Goal: Information Seeking & Learning: Check status

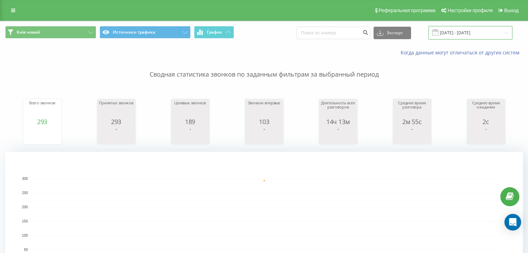
click at [468, 34] on input "[DATE] - [DATE]" at bounding box center [470, 33] width 84 height 14
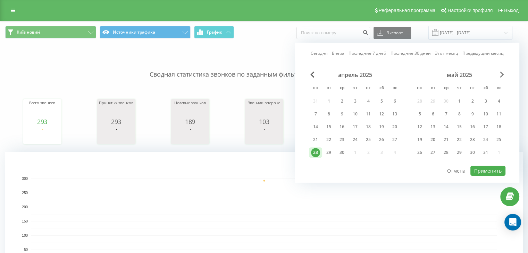
click at [501, 73] on span "Next Month" at bounding box center [502, 74] width 4 height 6
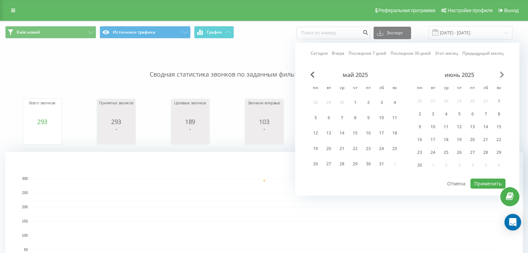
click at [501, 73] on span "Next Month" at bounding box center [502, 74] width 4 height 6
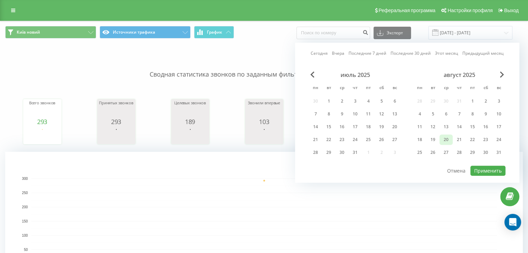
click at [445, 139] on div "20" at bounding box center [445, 139] width 9 height 9
click at [487, 167] on button "Применить" at bounding box center [487, 171] width 35 height 10
type input "[DATE] - [DATE]"
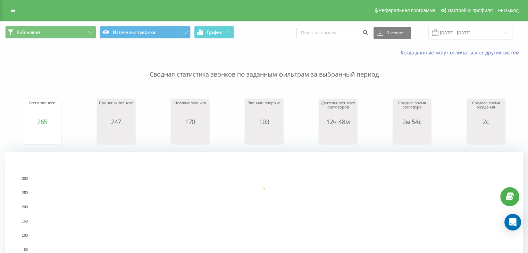
scroll to position [231, 0]
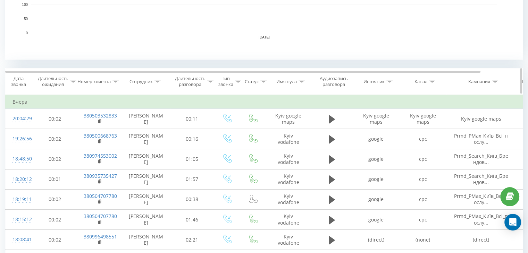
click at [431, 80] on icon at bounding box center [432, 81] width 6 height 3
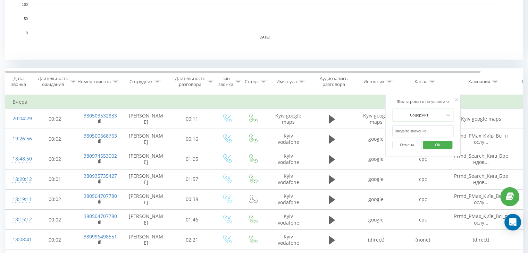
click at [422, 131] on input "text" at bounding box center [422, 131] width 61 height 12
type input "cpc"
click at [433, 141] on span "OK" at bounding box center [437, 144] width 19 height 11
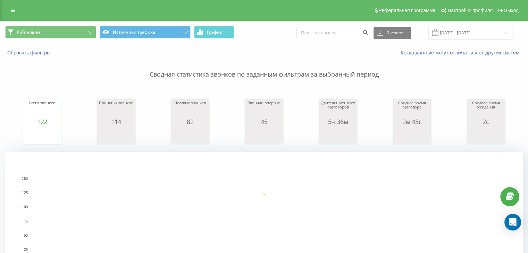
scroll to position [231, 0]
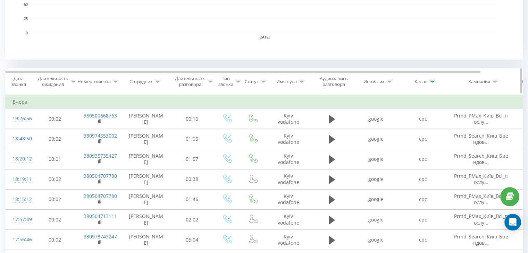
click at [434, 80] on icon at bounding box center [432, 81] width 6 height 3
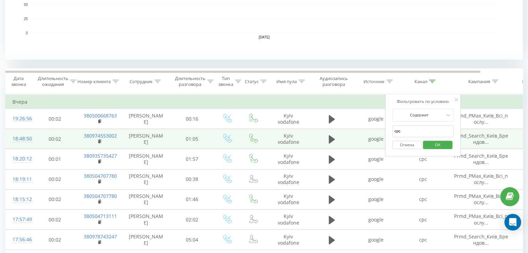
drag, startPoint x: 412, startPoint y: 130, endPoint x: 374, endPoint y: 135, distance: 38.8
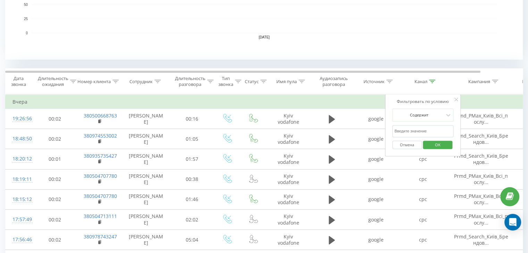
click at [404, 134] on input "text" at bounding box center [422, 131] width 61 height 12
type input "google maps"
click at [432, 143] on span "OK" at bounding box center [437, 144] width 19 height 11
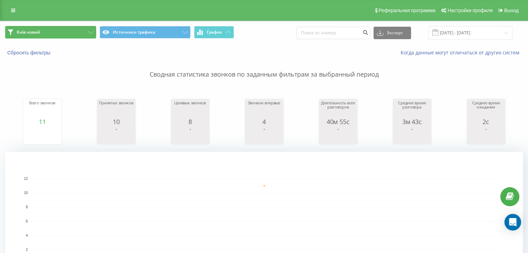
click at [80, 33] on button "Київ новий" at bounding box center [50, 32] width 91 height 12
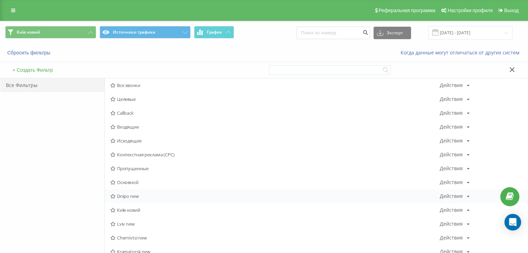
click at [122, 196] on span "Dnipo new" at bounding box center [274, 196] width 329 height 5
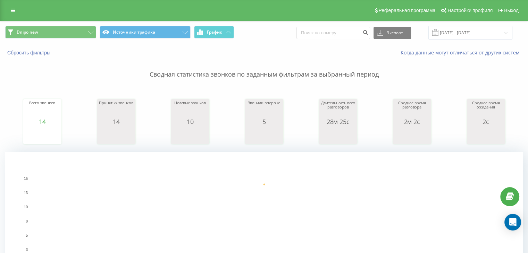
scroll to position [231, 0]
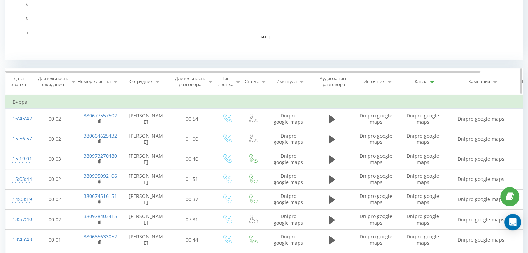
click at [431, 80] on icon at bounding box center [432, 81] width 6 height 3
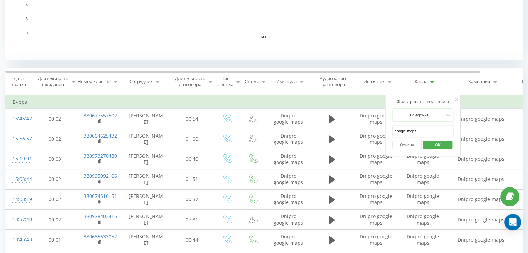
drag, startPoint x: 417, startPoint y: 131, endPoint x: 387, endPoint y: 133, distance: 29.9
click at [388, 133] on div "Фильтровать по условию Содержит google maps Отмена OK" at bounding box center [423, 125] width 76 height 62
click at [418, 129] on input "text" at bounding box center [422, 131] width 61 height 12
type input "cpc"
click at [434, 140] on span "OK" at bounding box center [437, 144] width 19 height 11
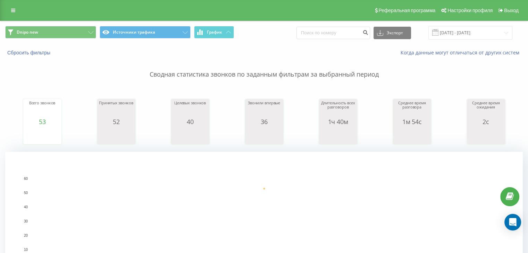
scroll to position [231, 0]
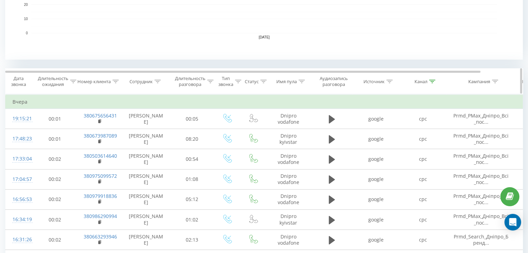
click at [430, 80] on icon at bounding box center [432, 81] width 6 height 3
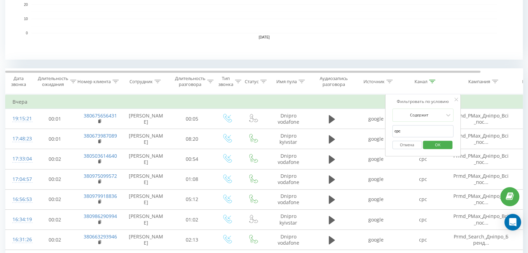
click at [406, 143] on button "Отмена" at bounding box center [406, 145] width 29 height 9
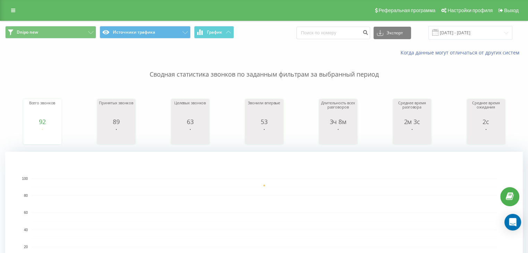
click at [68, 25] on div "Dnipo new Источники трафика График Экспорт .csv .xls .xlsx [DATE] - [DATE]" at bounding box center [263, 32] width 527 height 23
click at [67, 30] on button "Dnipo new" at bounding box center [50, 32] width 91 height 12
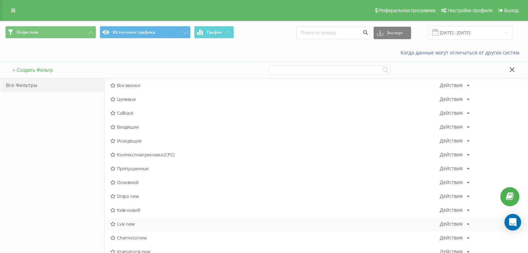
click at [120, 226] on span "Lviv new" at bounding box center [274, 224] width 329 height 5
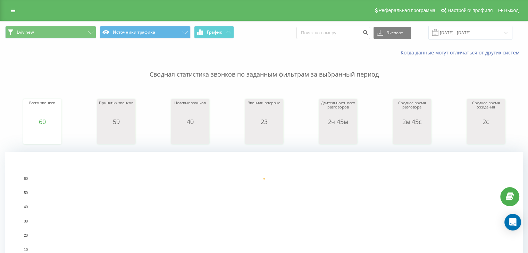
scroll to position [231, 0]
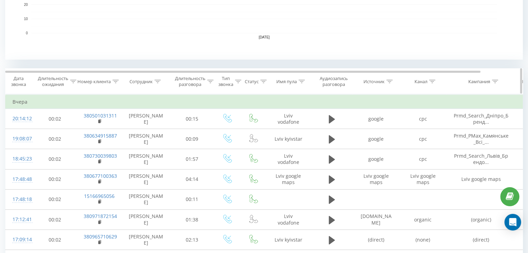
click at [429, 83] on div at bounding box center [432, 82] width 6 height 6
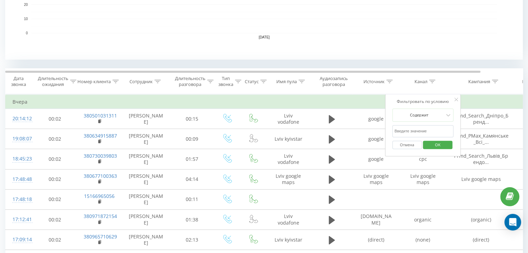
click at [415, 129] on input "text" at bounding box center [422, 131] width 61 height 12
type input "cpc"
click at [429, 144] on span "OK" at bounding box center [437, 144] width 19 height 11
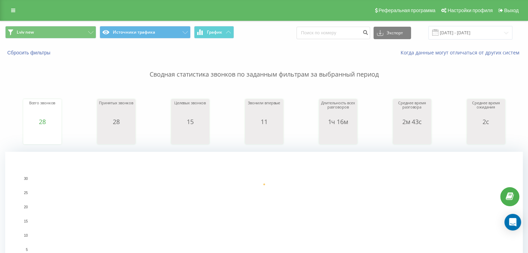
scroll to position [231, 0]
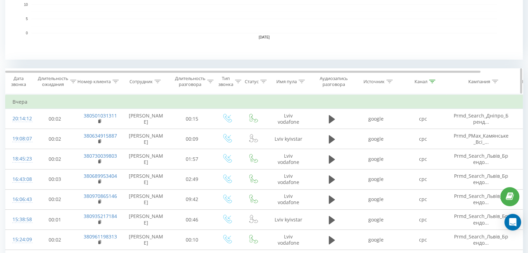
click at [431, 80] on icon at bounding box center [432, 81] width 6 height 3
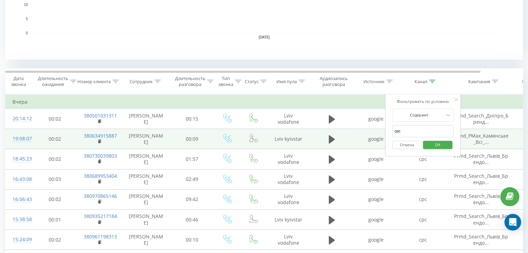
drag, startPoint x: 406, startPoint y: 128, endPoint x: 375, endPoint y: 133, distance: 30.9
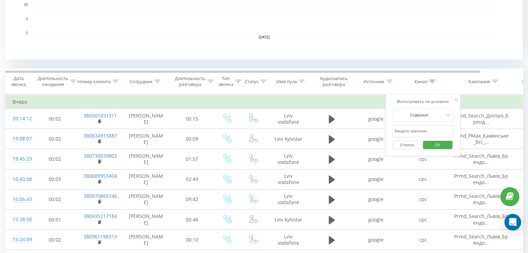
click at [408, 135] on input "text" at bounding box center [422, 131] width 61 height 12
type input "google maps"
click at [433, 144] on span "OK" at bounding box center [437, 144] width 19 height 11
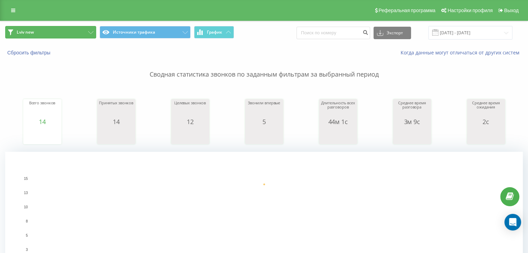
click at [69, 32] on button "Lviv new" at bounding box center [50, 32] width 91 height 12
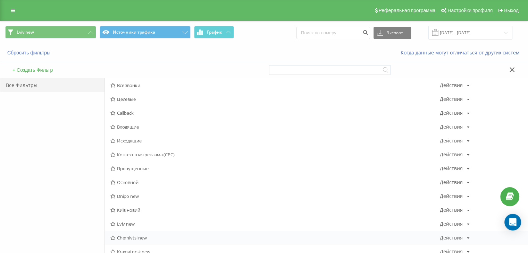
click at [125, 236] on span "Chernivtsi new" at bounding box center [274, 238] width 329 height 5
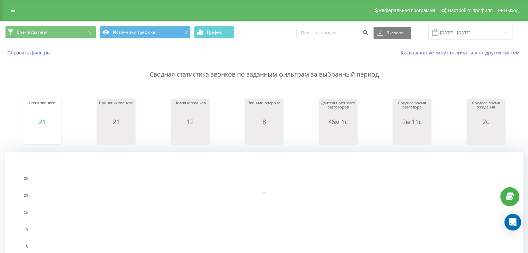
scroll to position [231, 0]
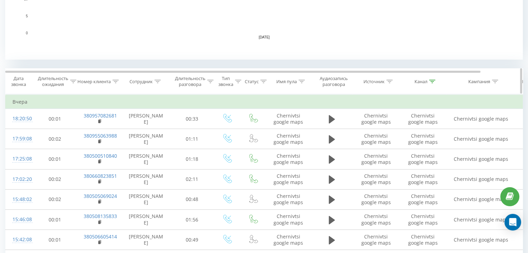
click at [435, 82] on icon at bounding box center [432, 81] width 6 height 3
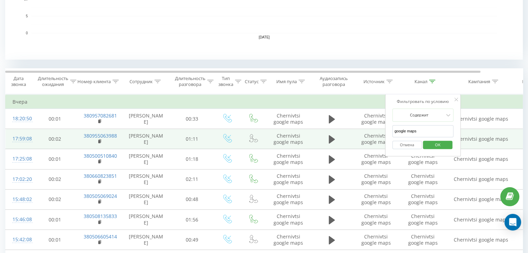
drag, startPoint x: 418, startPoint y: 130, endPoint x: 373, endPoint y: 131, distance: 45.5
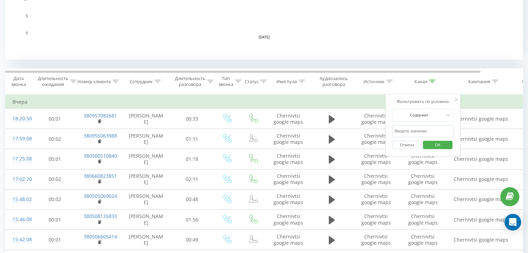
click at [420, 133] on input "text" at bounding box center [422, 131] width 61 height 12
type input "cpc"
click at [431, 143] on span "OK" at bounding box center [437, 144] width 19 height 11
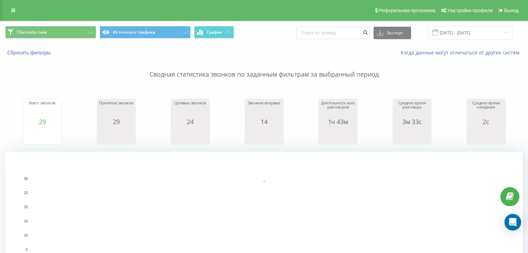
scroll to position [231, 0]
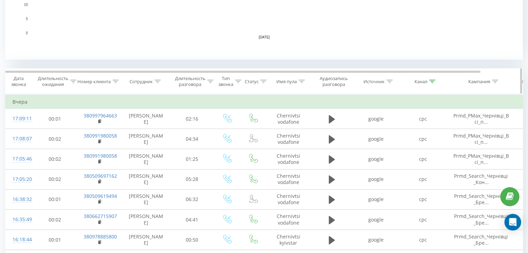
click at [433, 79] on div at bounding box center [432, 82] width 6 height 6
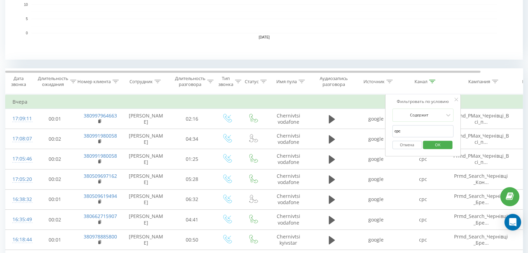
click at [401, 145] on button "Отмена" at bounding box center [406, 145] width 29 height 9
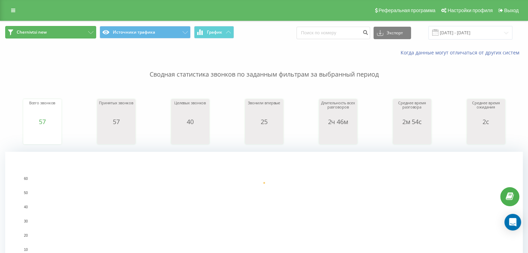
click at [93, 28] on button "Chernivtsi new" at bounding box center [50, 32] width 91 height 12
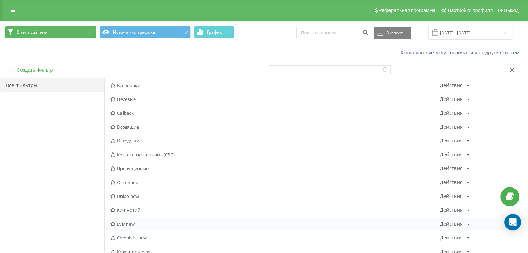
scroll to position [231, 0]
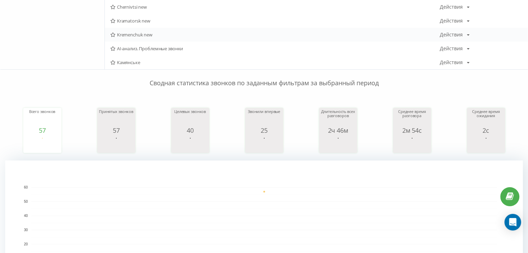
click at [122, 34] on span "Kremenchuk new" at bounding box center [274, 34] width 329 height 5
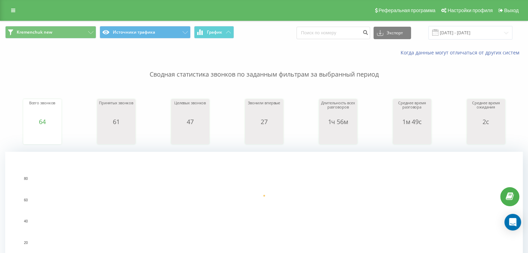
scroll to position [231, 0]
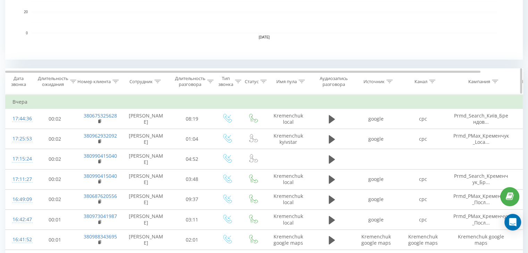
click at [431, 80] on icon at bounding box center [432, 81] width 6 height 3
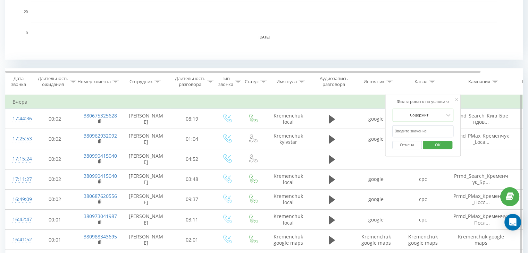
click at [422, 129] on input "text" at bounding box center [422, 131] width 61 height 12
type input "cpc"
click at [428, 143] on span "OK" at bounding box center [437, 144] width 19 height 11
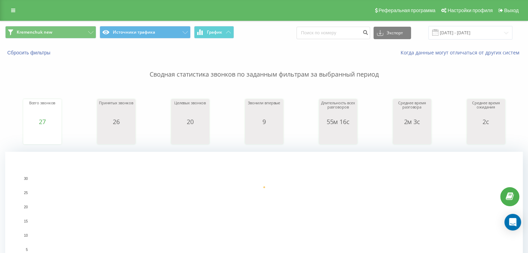
scroll to position [231, 0]
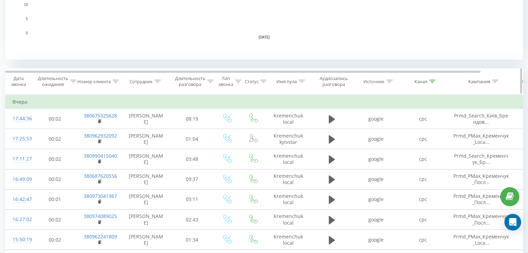
click at [431, 81] on icon at bounding box center [432, 81] width 6 height 3
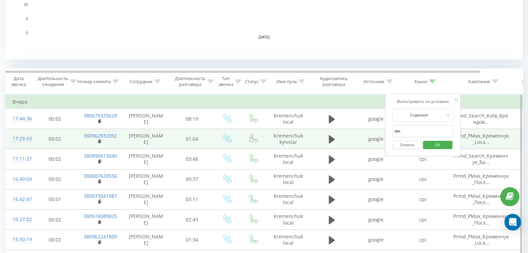
drag, startPoint x: 418, startPoint y: 130, endPoint x: 368, endPoint y: 138, distance: 50.2
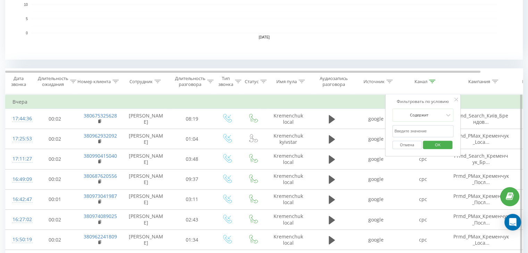
click at [427, 136] on input "text" at bounding box center [422, 131] width 61 height 12
type input "google maps"
click at [436, 149] on span "OK" at bounding box center [437, 144] width 19 height 11
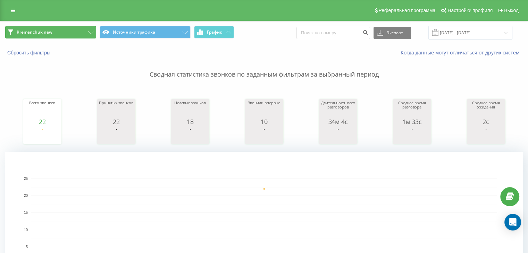
click at [40, 29] on span "Kremenchuk new" at bounding box center [35, 32] width 36 height 6
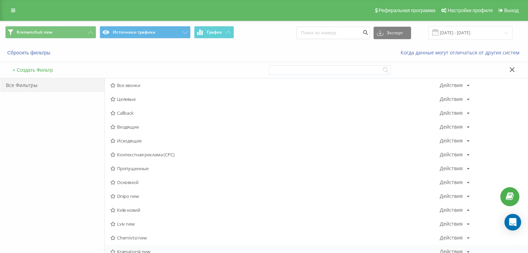
click at [131, 250] on span "Kramatorsk new" at bounding box center [274, 251] width 329 height 5
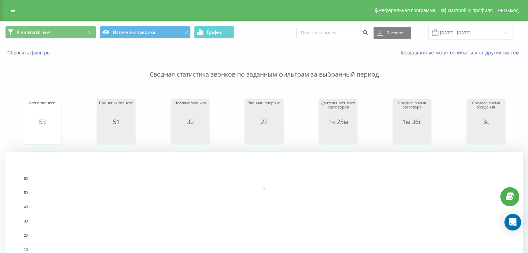
scroll to position [231, 0]
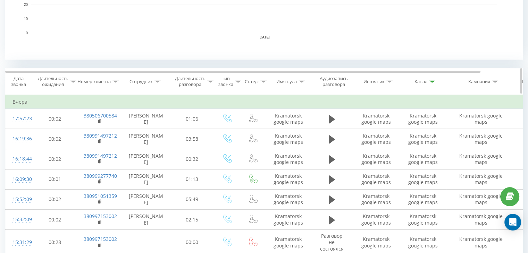
click at [431, 80] on icon at bounding box center [432, 81] width 6 height 3
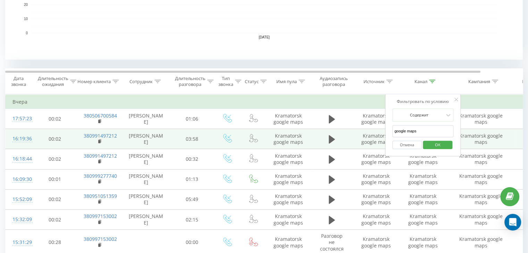
drag, startPoint x: 421, startPoint y: 132, endPoint x: 351, endPoint y: 129, distance: 69.1
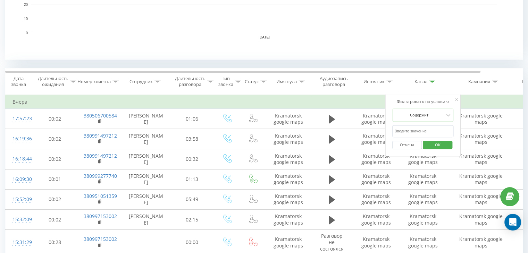
click at [415, 131] on input "text" at bounding box center [422, 131] width 61 height 12
type input "cpc"
click at [428, 143] on span "OK" at bounding box center [437, 144] width 19 height 11
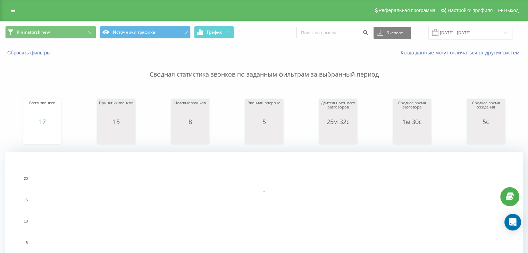
scroll to position [231, 0]
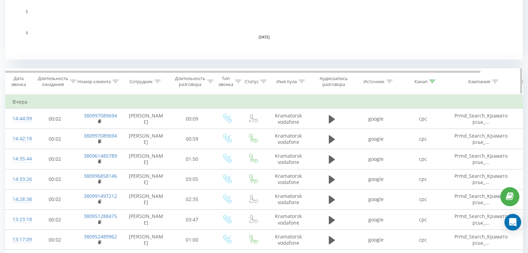
click at [432, 82] on icon at bounding box center [432, 81] width 6 height 3
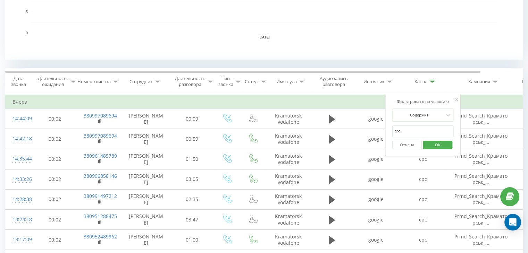
click at [415, 145] on button "Отмена" at bounding box center [406, 145] width 29 height 9
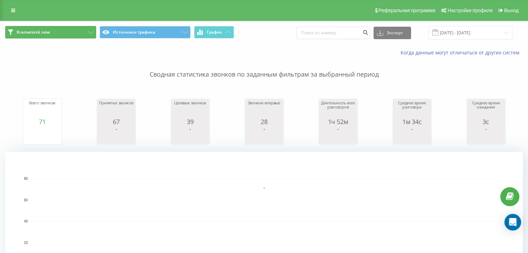
click at [54, 34] on button "Kramatorsk new" at bounding box center [50, 32] width 91 height 12
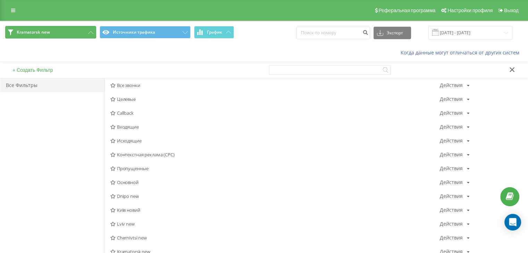
scroll to position [231, 0]
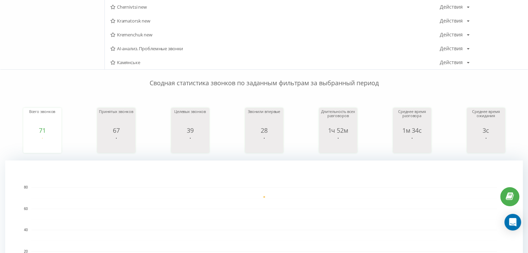
click at [133, 65] on p "Сводная статистика звонков по заданным фильтрам за выбранный период" at bounding box center [263, 76] width 517 height 23
click at [127, 57] on div "Камянське Действия Редактировать Копировать Удалить По умолчанию Поделиться" at bounding box center [316, 63] width 423 height 14
click at [128, 63] on span "Камянське" at bounding box center [274, 62] width 329 height 5
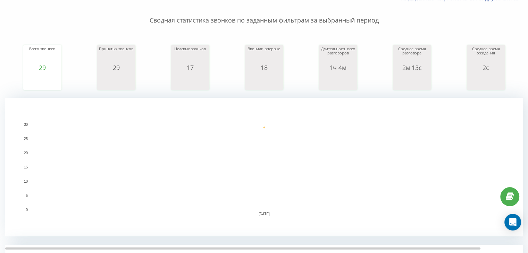
scroll to position [231, 0]
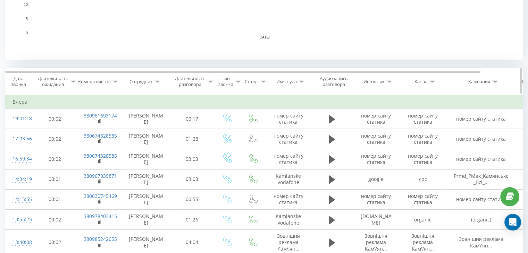
click at [431, 80] on icon at bounding box center [432, 81] width 6 height 3
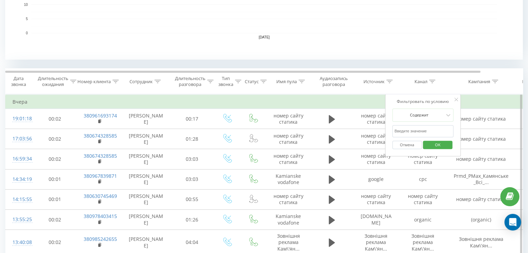
click at [431, 128] on input "text" at bounding box center [422, 131] width 61 height 12
type input "cpc"
click at [439, 145] on span "OK" at bounding box center [437, 144] width 19 height 11
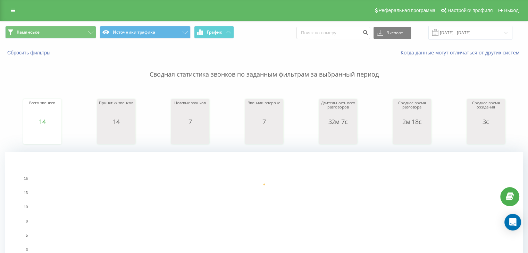
scroll to position [231, 0]
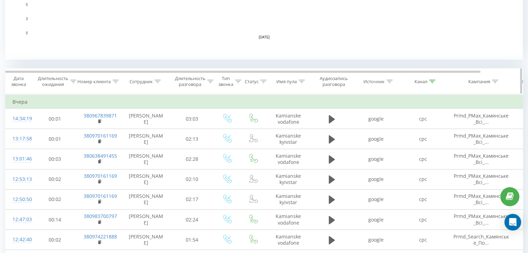
click at [436, 80] on div "Канал" at bounding box center [422, 82] width 47 height 6
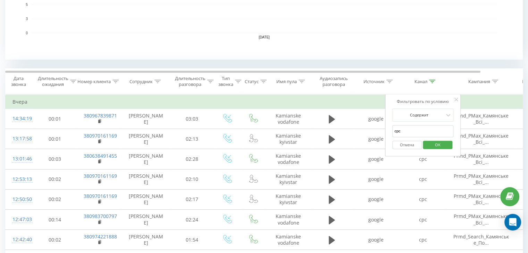
drag, startPoint x: 438, startPoint y: 131, endPoint x: 402, endPoint y: 127, distance: 36.4
click at [402, 127] on input "cpc" at bounding box center [422, 131] width 61 height 12
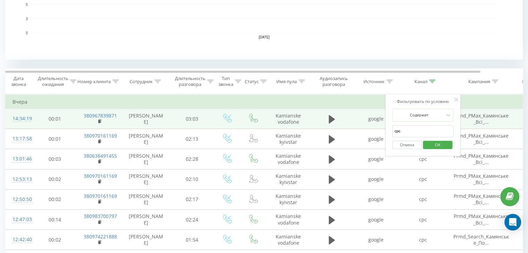
drag, startPoint x: 403, startPoint y: 130, endPoint x: 384, endPoint y: 128, distance: 19.2
click at [384, 128] on table "Фильтровать по условию Равно Отмена OK Фильтровать по условию Содержит Отмена O…" at bounding box center [286, 242] width 563 height 297
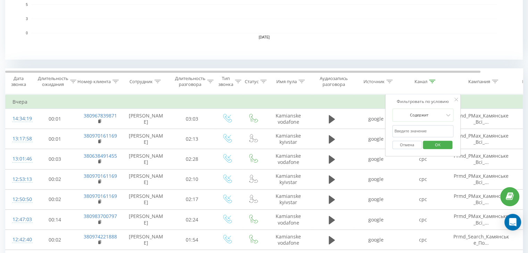
click at [416, 129] on input "text" at bounding box center [422, 131] width 61 height 12
type input "google maps"
click at [430, 140] on span "OK" at bounding box center [437, 144] width 19 height 11
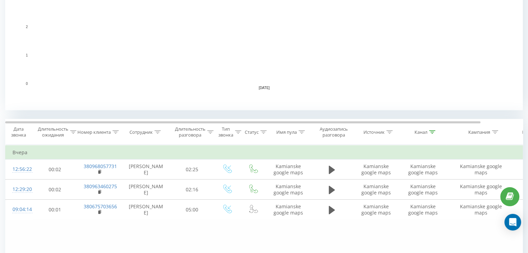
scroll to position [231, 0]
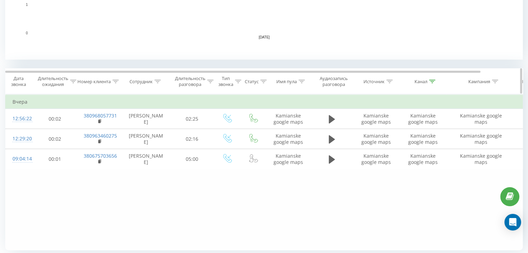
click at [390, 82] on icon at bounding box center [389, 81] width 6 height 3
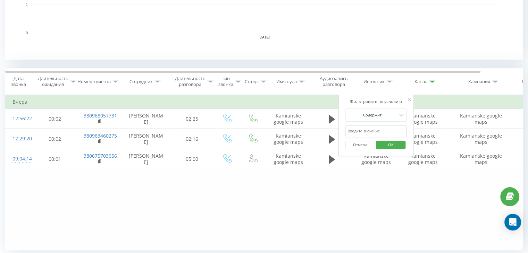
click at [379, 125] on input "text" at bounding box center [375, 131] width 61 height 12
type input "facebook"
click at [389, 147] on span "OK" at bounding box center [390, 144] width 19 height 11
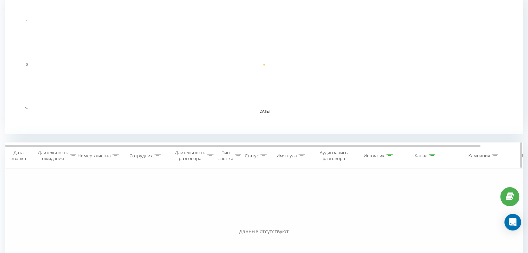
click at [432, 156] on icon at bounding box center [432, 155] width 6 height 3
click at [401, 217] on button "Отмена" at bounding box center [406, 219] width 29 height 9
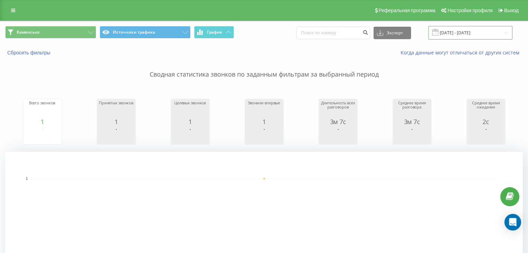
click at [461, 35] on input "[DATE] - [DATE]" at bounding box center [470, 33] width 84 height 14
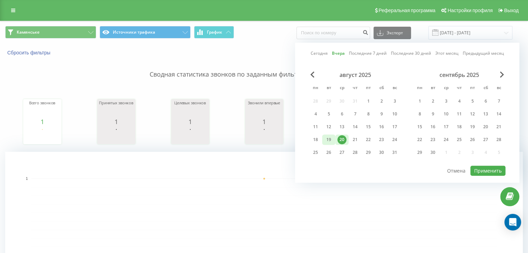
click at [326, 141] on div "19" at bounding box center [328, 139] width 9 height 9
click at [472, 170] on button "Применить" at bounding box center [487, 171] width 35 height 10
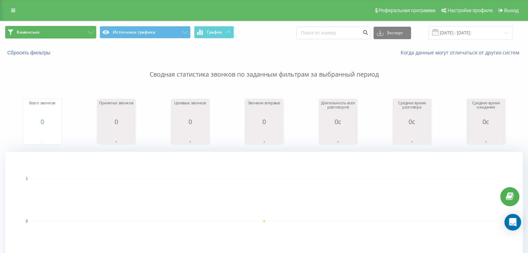
click at [67, 32] on button "Камянське" at bounding box center [50, 32] width 91 height 12
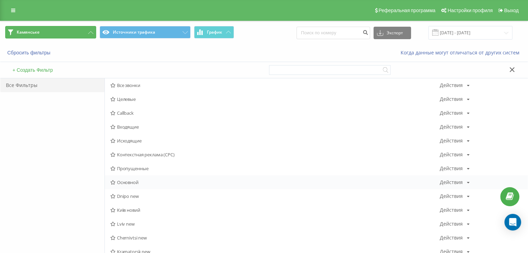
scroll to position [231, 0]
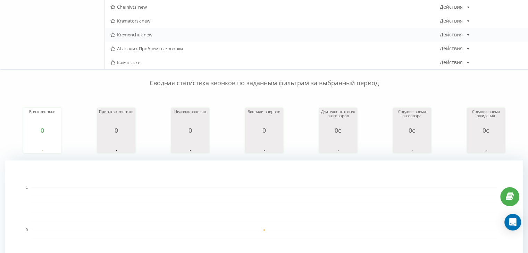
click at [152, 33] on span "Kremenchuk new" at bounding box center [274, 34] width 329 height 5
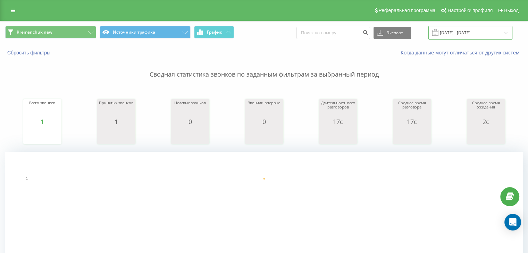
click at [483, 28] on input "[DATE] - [DATE]" at bounding box center [470, 33] width 84 height 14
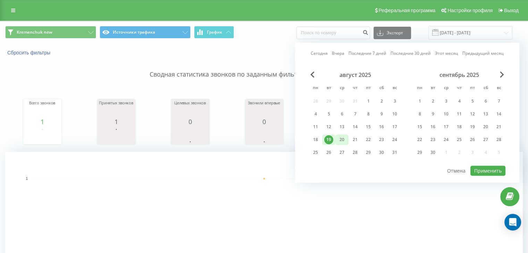
click at [346, 137] on div "20" at bounding box center [341, 139] width 9 height 9
click at [490, 167] on button "Применить" at bounding box center [487, 171] width 35 height 10
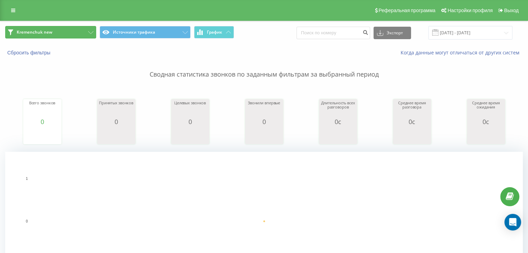
click at [42, 35] on span "Kremenchuk new" at bounding box center [35, 32] width 36 height 6
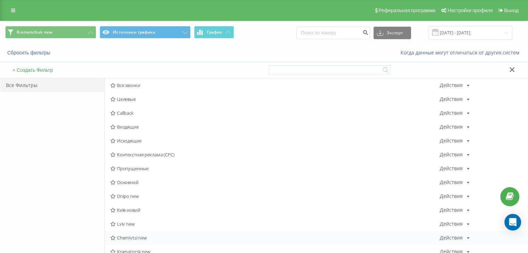
click at [128, 237] on span "Chernivtsi new" at bounding box center [274, 238] width 329 height 5
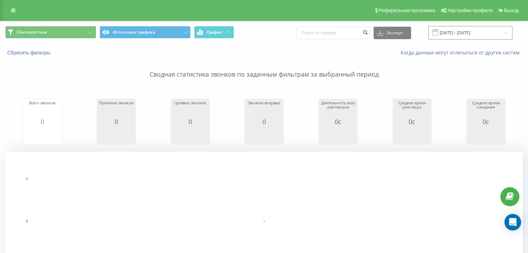
click at [455, 34] on input "[DATE] - [DATE]" at bounding box center [470, 33] width 84 height 14
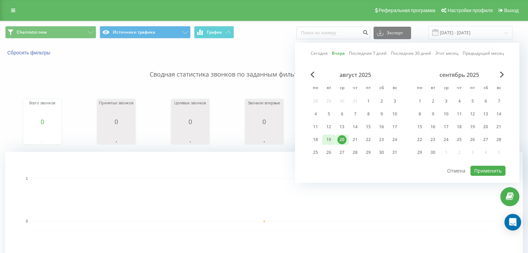
click at [331, 140] on div "19" at bounding box center [328, 139] width 9 height 9
click at [485, 168] on button "Применить" at bounding box center [487, 171] width 35 height 10
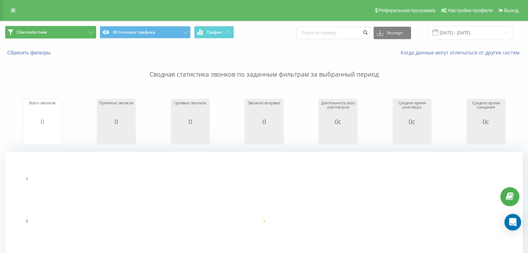
click at [86, 31] on button "Chernivtsi new" at bounding box center [50, 32] width 91 height 12
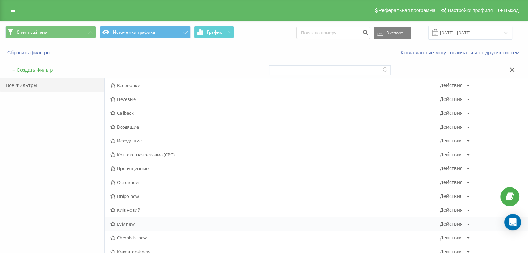
click at [120, 222] on span "Lviv new" at bounding box center [274, 224] width 329 height 5
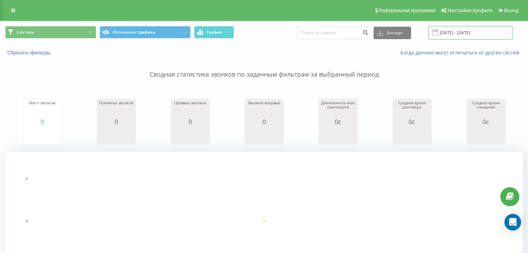
click at [454, 34] on input "[DATE] - [DATE]" at bounding box center [470, 33] width 84 height 14
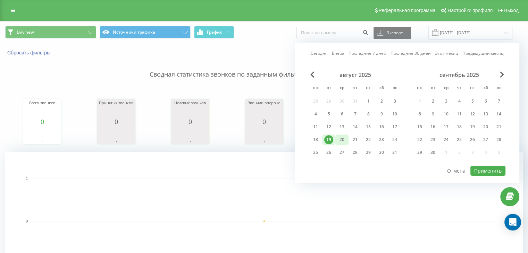
click at [347, 138] on div "20" at bounding box center [341, 140] width 13 height 10
click at [480, 166] on button "Применить" at bounding box center [487, 171] width 35 height 10
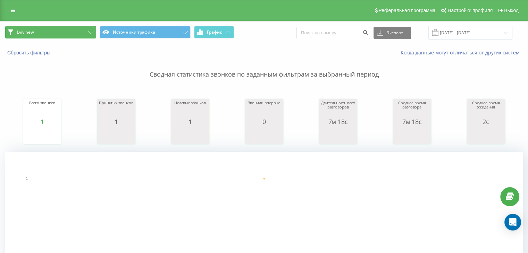
click at [43, 36] on button "Lviv new" at bounding box center [50, 32] width 91 height 12
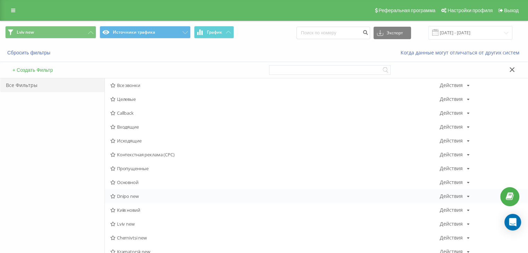
click at [129, 199] on div "Dnipo new Действия Редактировать Копировать Удалить По умолчанию Поделиться" at bounding box center [316, 196] width 423 height 14
click at [132, 195] on span "Dnipo new" at bounding box center [274, 196] width 329 height 5
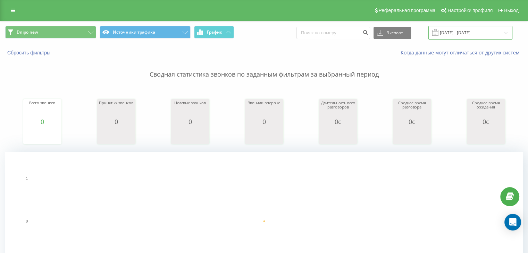
click at [466, 27] on input "[DATE] - [DATE]" at bounding box center [470, 33] width 84 height 14
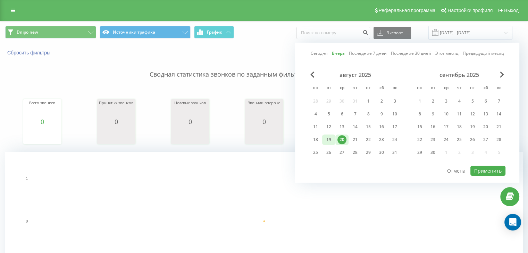
click at [332, 138] on div "19" at bounding box center [328, 139] width 9 height 9
click at [481, 169] on button "Применить" at bounding box center [487, 171] width 35 height 10
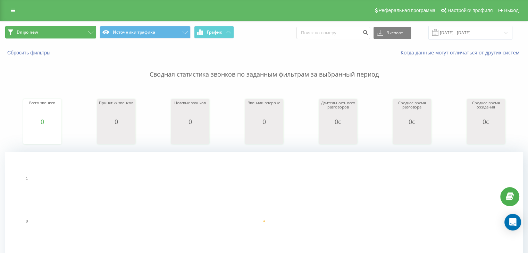
click at [90, 36] on button "Dnipo new" at bounding box center [50, 32] width 91 height 12
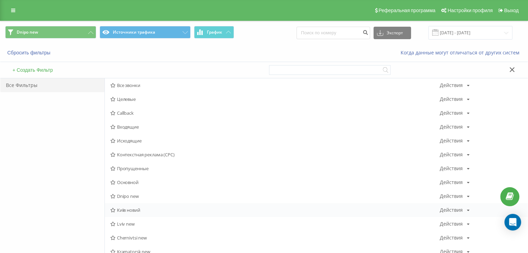
click at [121, 204] on div "Київ новий Действия Редактировать Копировать Удалить По умолчанию Поделиться" at bounding box center [316, 210] width 423 height 14
click at [122, 208] on span "Київ новий" at bounding box center [274, 210] width 329 height 5
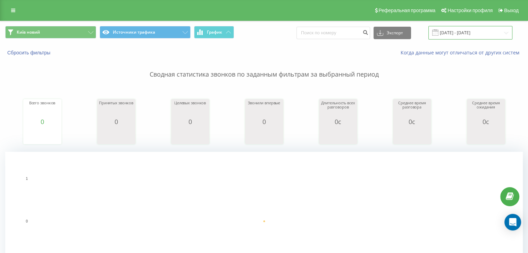
click at [451, 35] on input "[DATE] - [DATE]" at bounding box center [470, 33] width 84 height 14
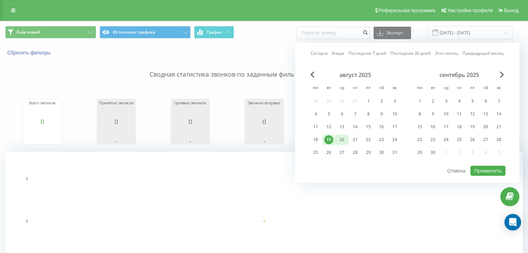
click at [341, 139] on div "20" at bounding box center [341, 139] width 9 height 9
click at [492, 169] on button "Применить" at bounding box center [487, 171] width 35 height 10
type input "[DATE] - [DATE]"
